Goal: Task Accomplishment & Management: Complete application form

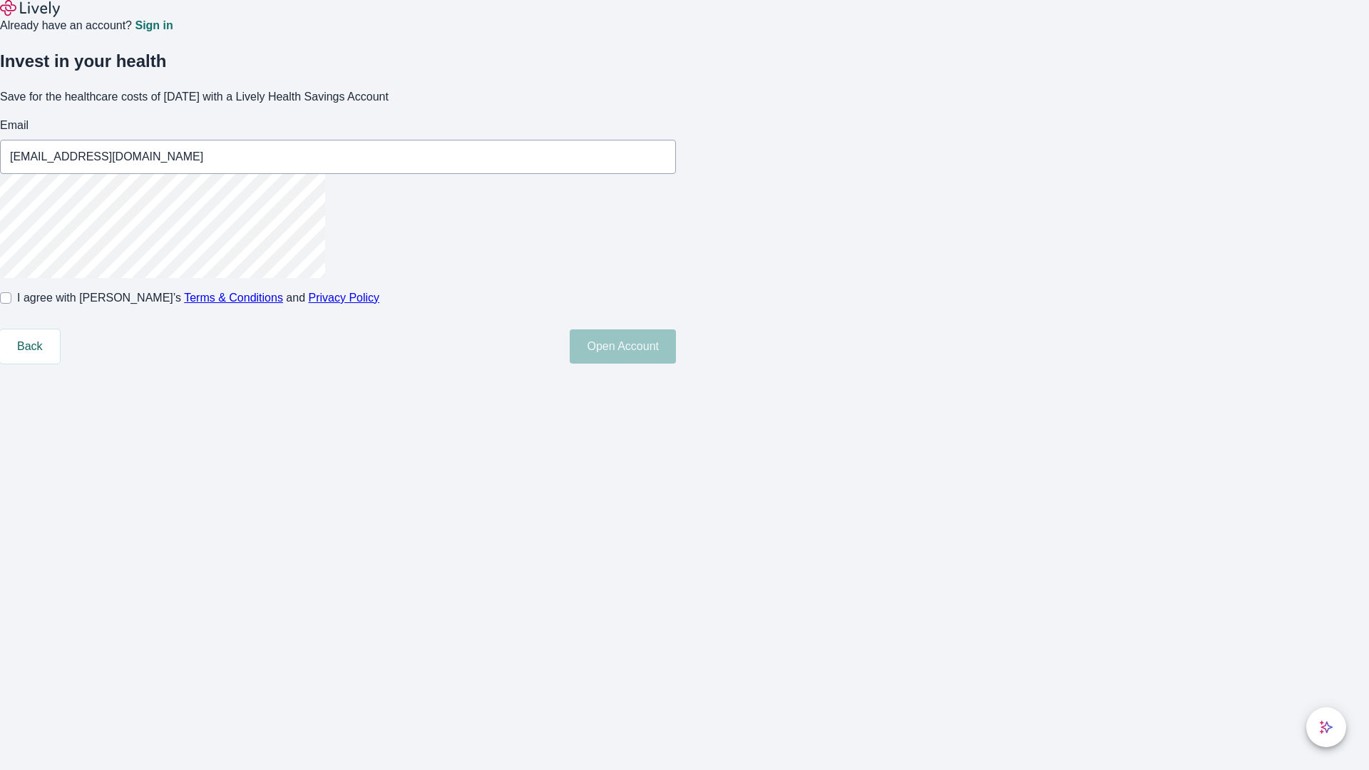
click at [11, 304] on input "I agree with Lively’s Terms & Conditions and Privacy Policy" at bounding box center [5, 297] width 11 height 11
checkbox input "true"
click at [676, 364] on button "Open Account" at bounding box center [623, 347] width 106 height 34
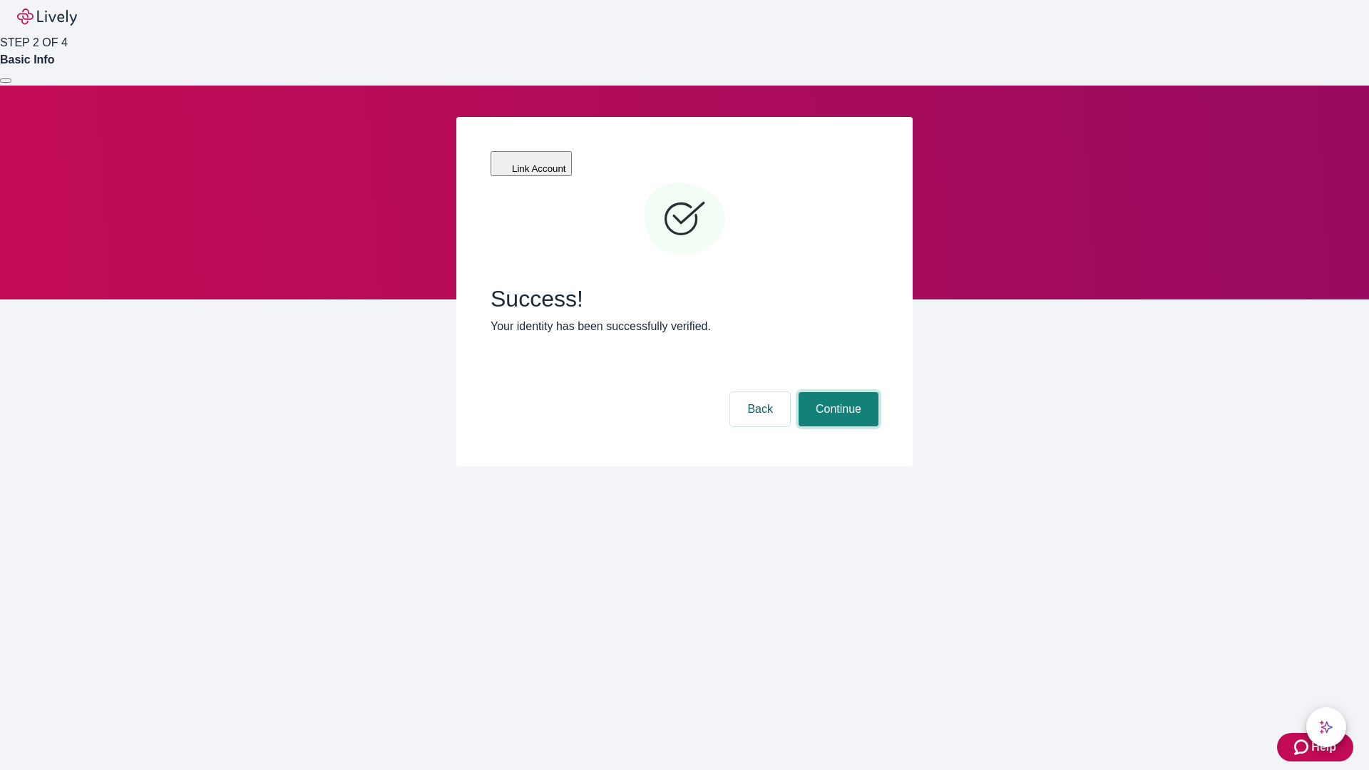
click at [837, 392] on button "Continue" at bounding box center [839, 409] width 80 height 34
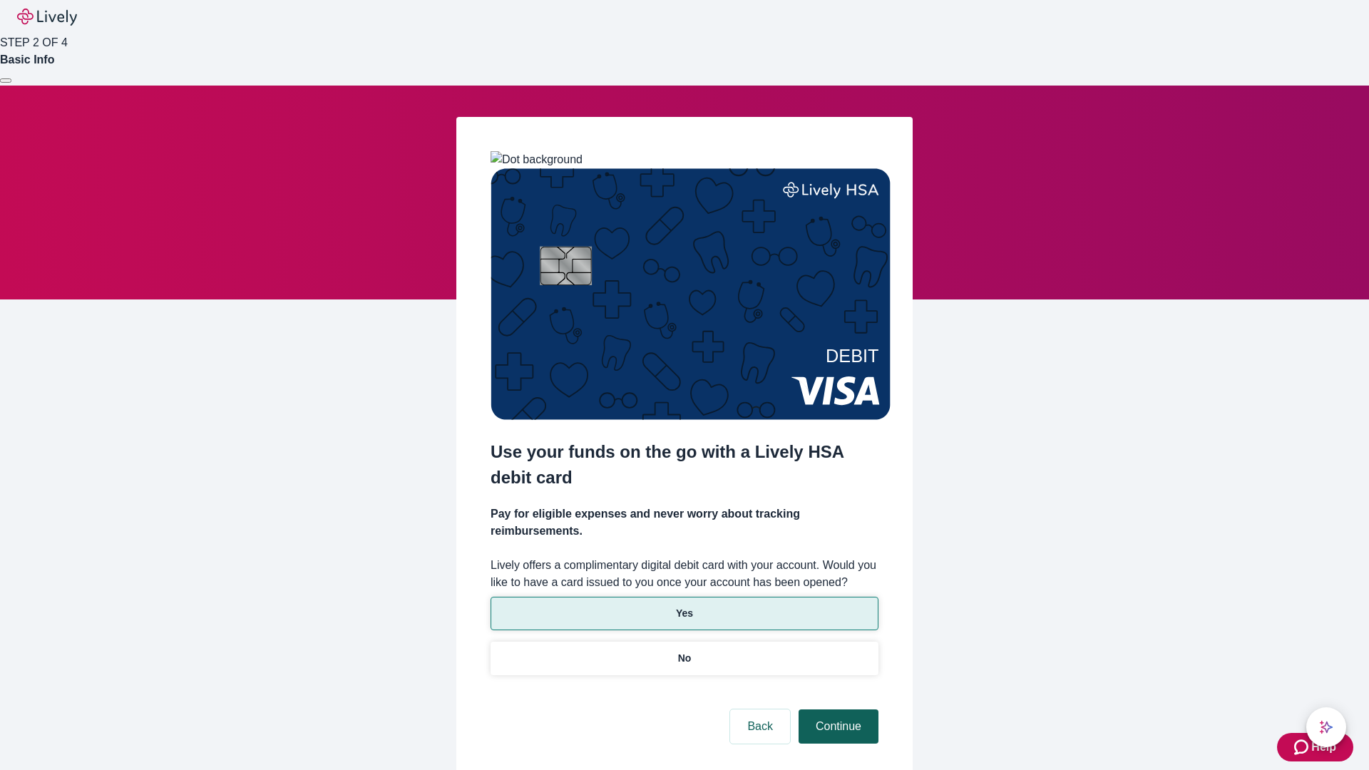
click at [684, 651] on p "No" at bounding box center [685, 658] width 14 height 15
click at [837, 710] on button "Continue" at bounding box center [839, 727] width 80 height 34
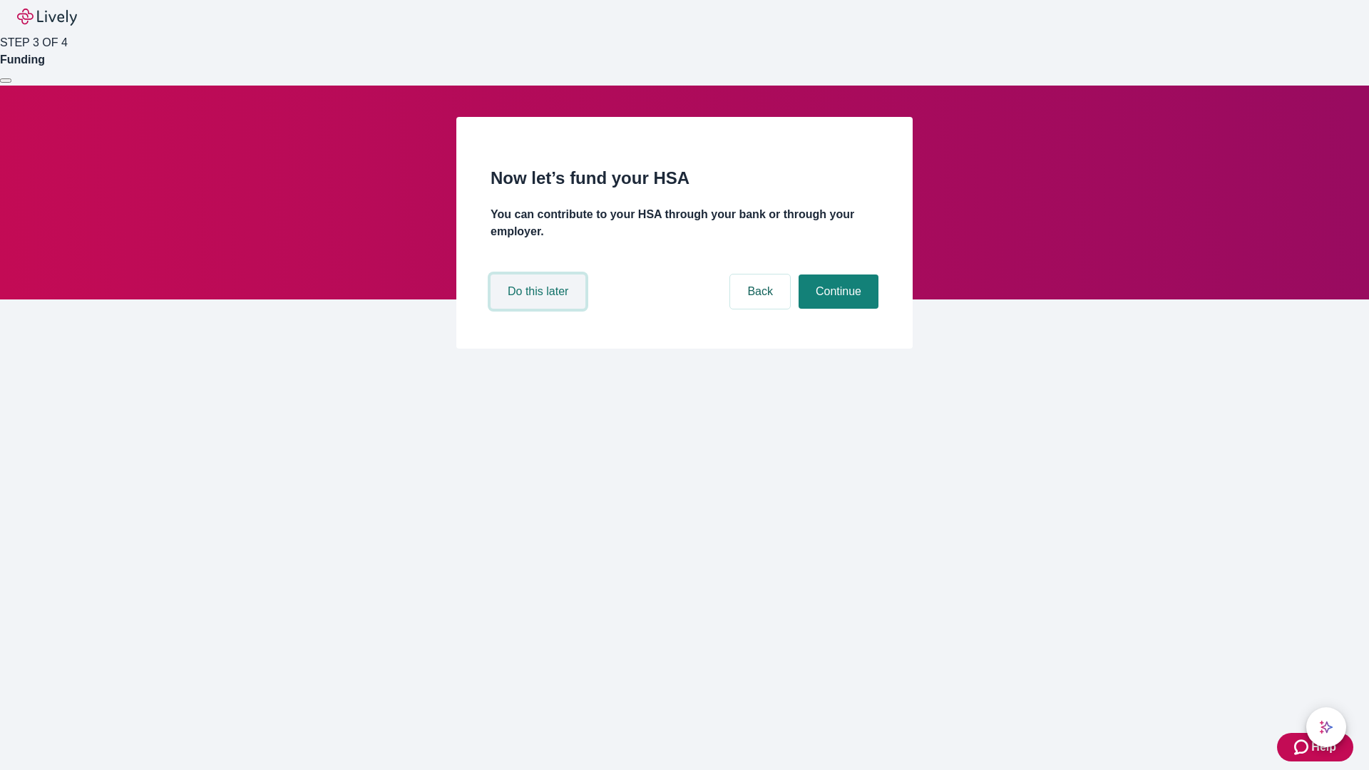
click at [540, 309] on button "Do this later" at bounding box center [538, 292] width 95 height 34
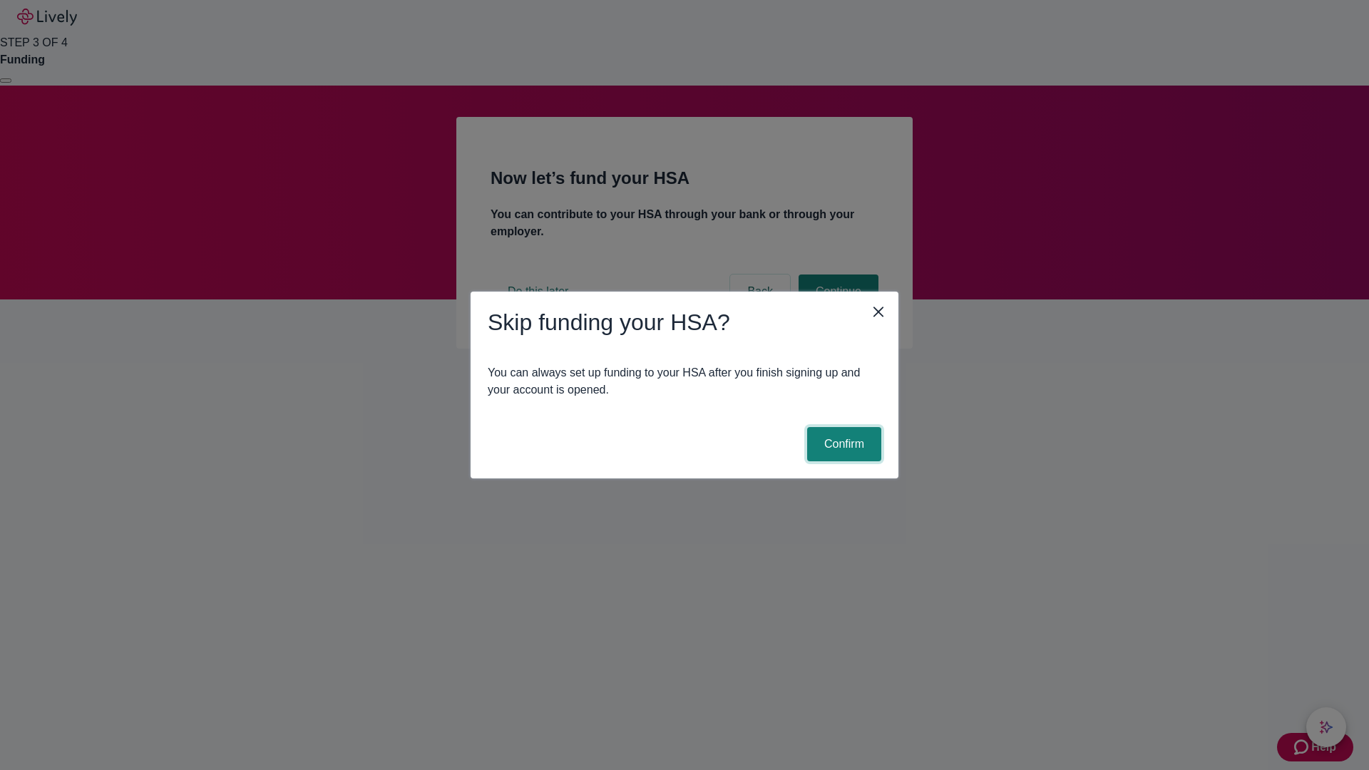
click at [842, 444] on button "Confirm" at bounding box center [844, 444] width 74 height 34
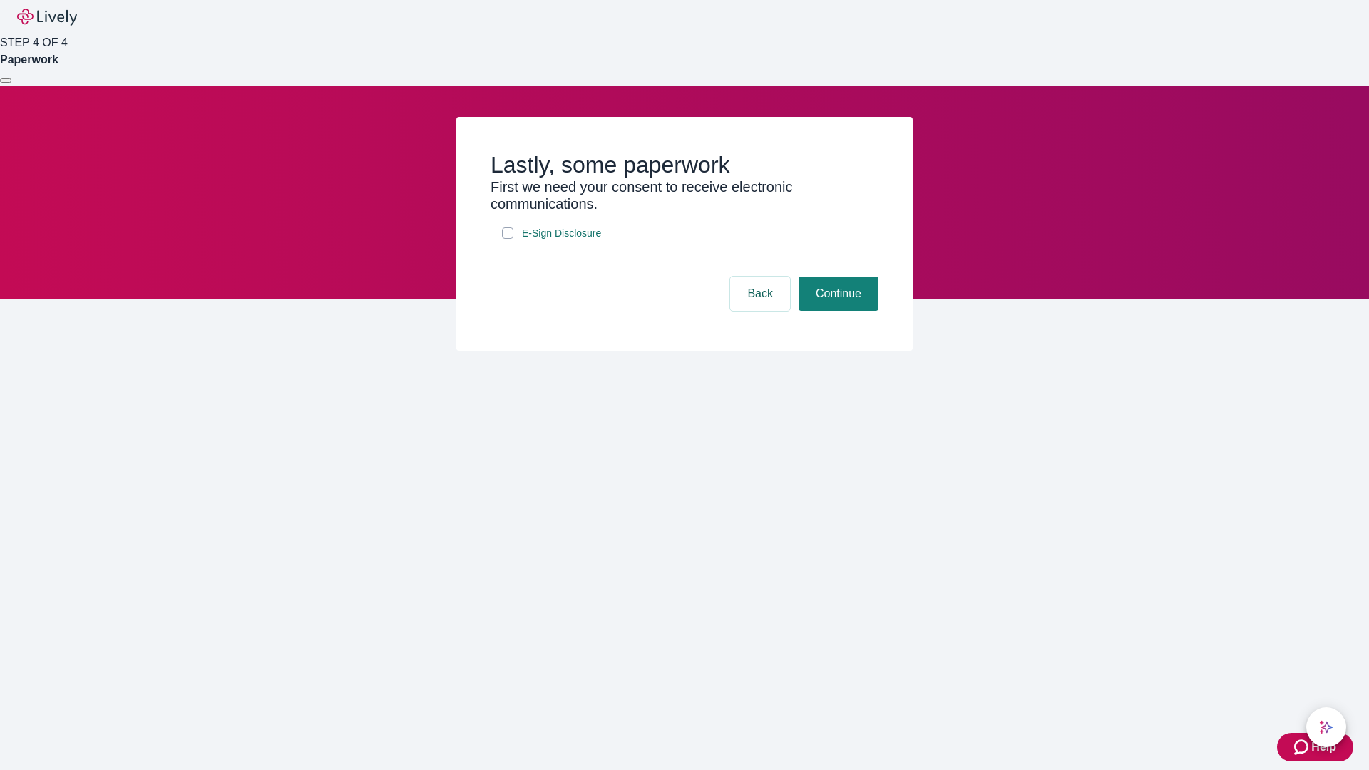
click at [508, 239] on input "E-Sign Disclosure" at bounding box center [507, 233] width 11 height 11
checkbox input "true"
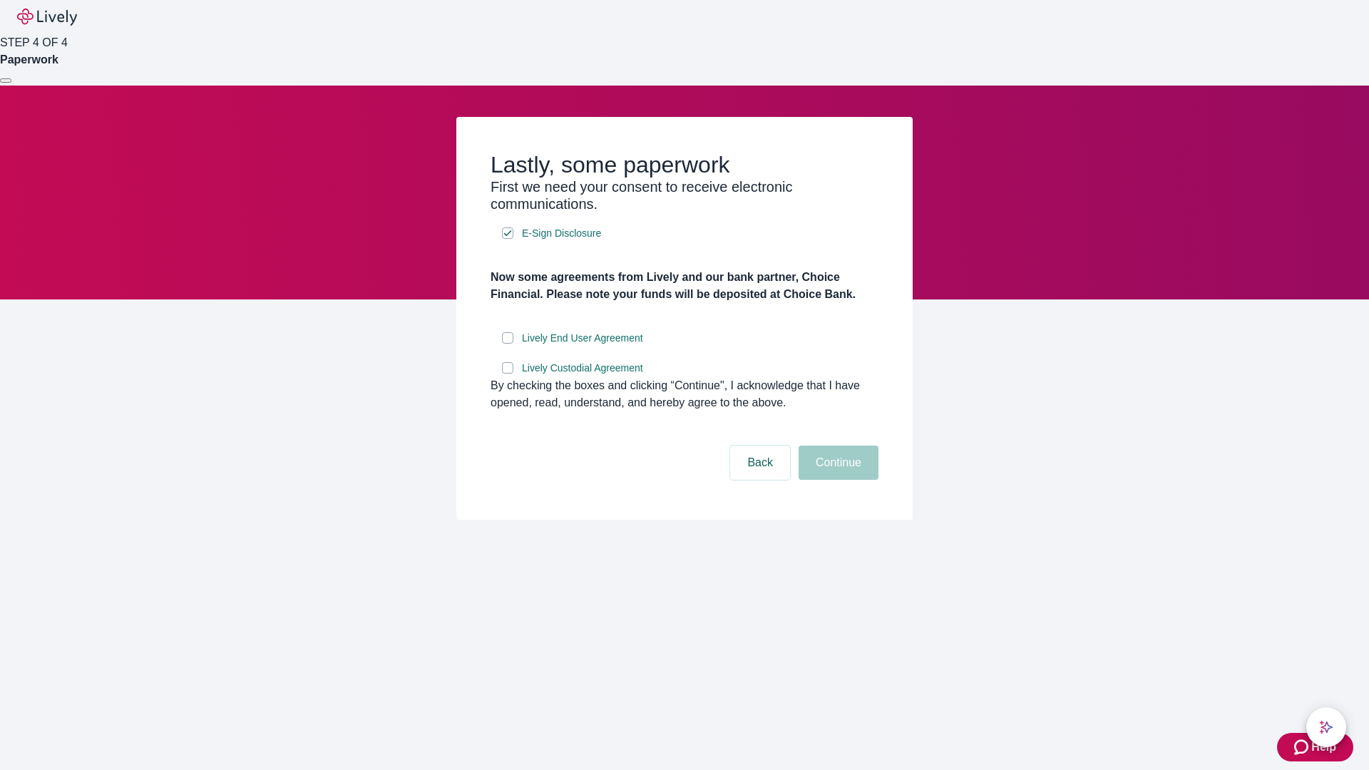
click at [508, 344] on input "Lively End User Agreement" at bounding box center [507, 337] width 11 height 11
checkbox input "true"
click at [508, 374] on input "Lively Custodial Agreement" at bounding box center [507, 367] width 11 height 11
checkbox input "true"
click at [837, 480] on button "Continue" at bounding box center [839, 463] width 80 height 34
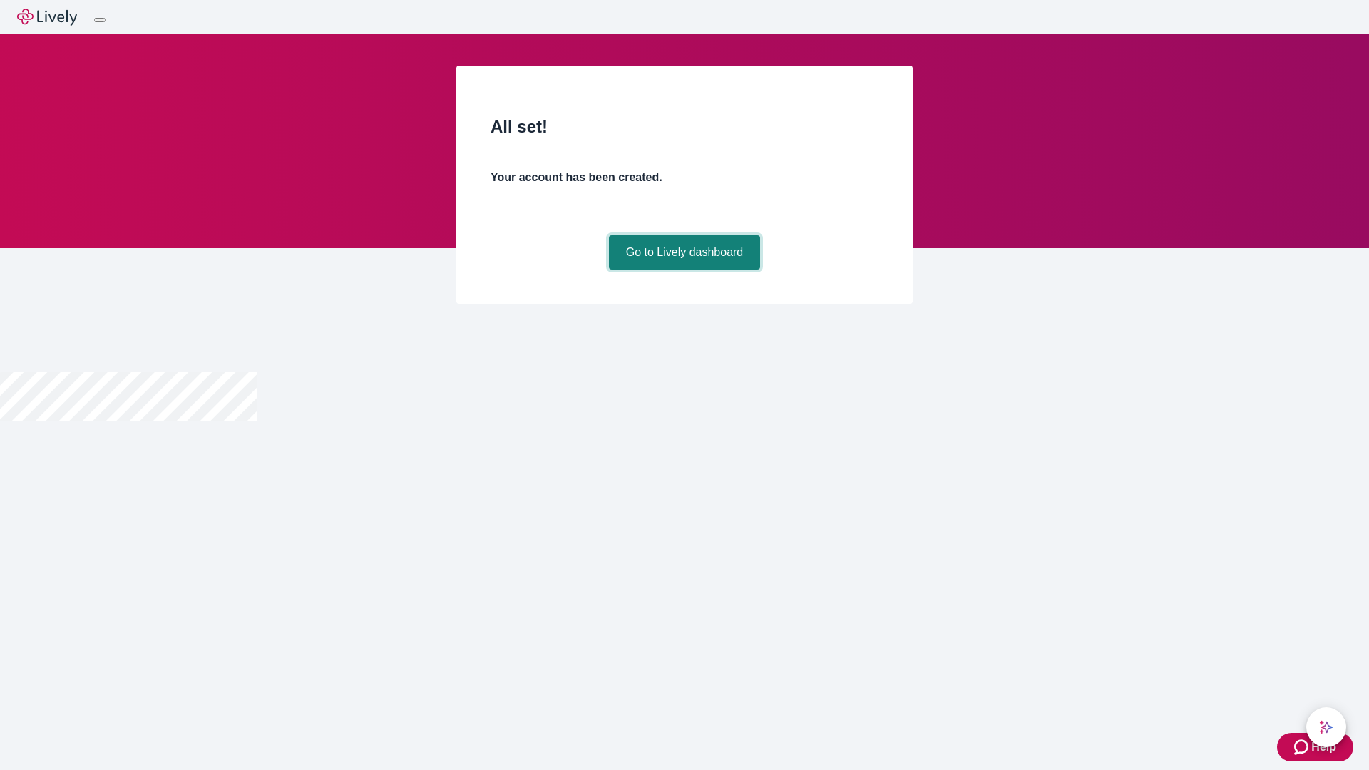
click at [684, 270] on link "Go to Lively dashboard" at bounding box center [685, 252] width 152 height 34
